Goal: Information Seeking & Learning: Learn about a topic

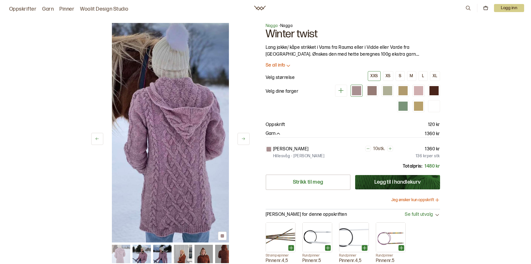
click at [20, 12] on link "Oppskrifter" at bounding box center [22, 9] width 27 height 8
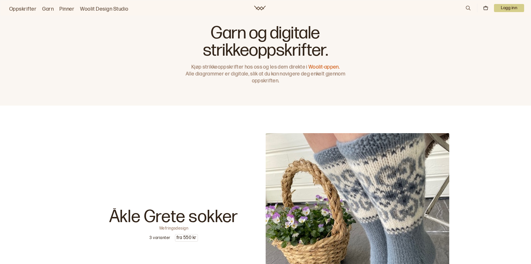
click at [24, 12] on link "Oppskrifter" at bounding box center [22, 9] width 27 height 8
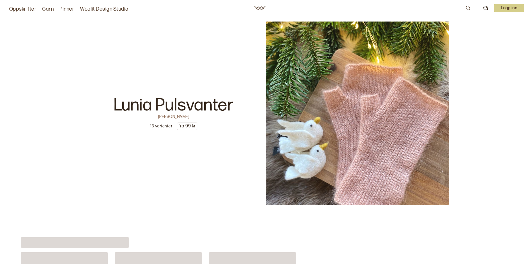
scroll to position [1221, 0]
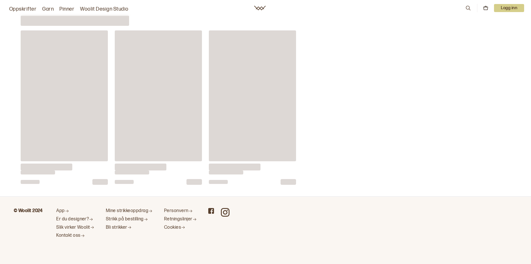
scroll to position [3310, 0]
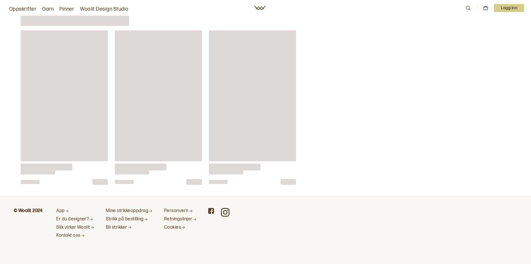
scroll to position [0, 471]
